Goal: Task Accomplishment & Management: Complete application form

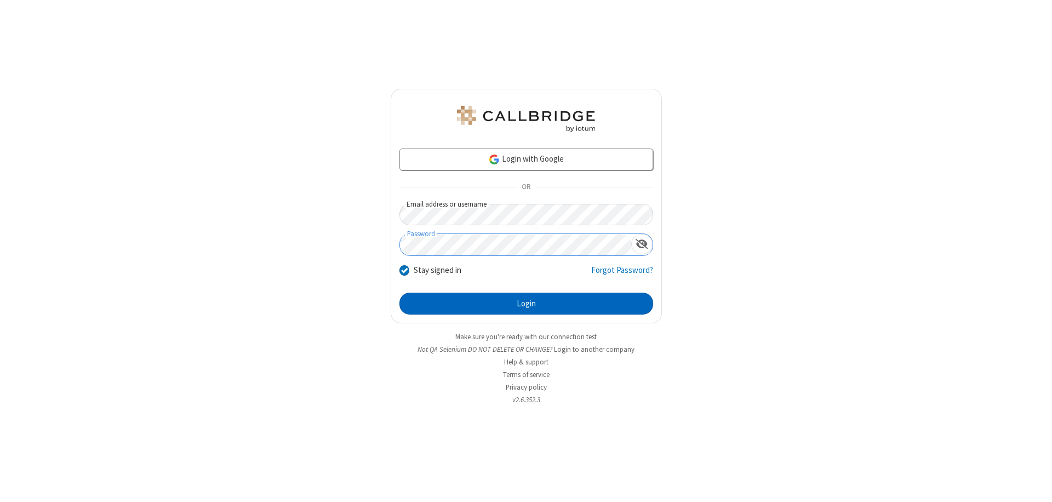
click at [526, 304] on button "Login" at bounding box center [526, 304] width 254 height 22
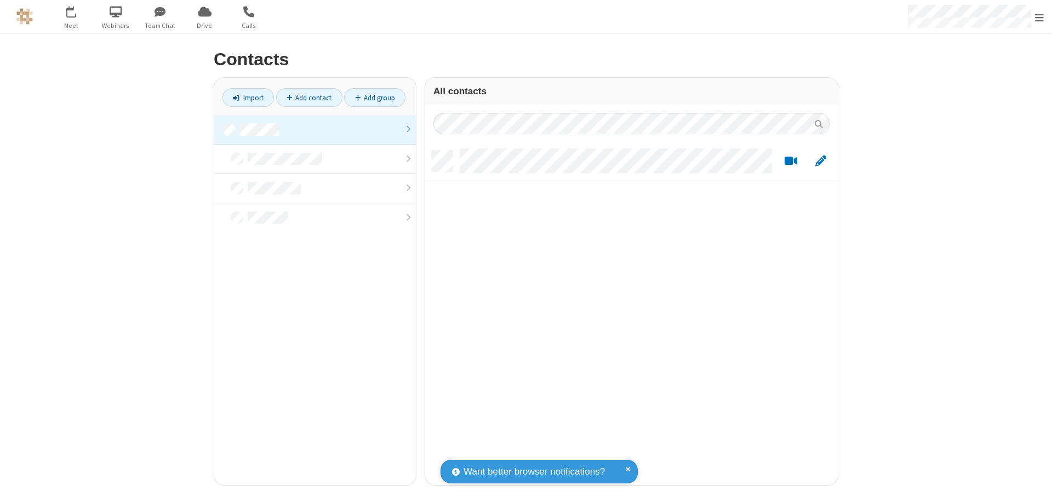
click at [309, 98] on link "Add contact" at bounding box center [309, 97] width 66 height 19
